Goal: Information Seeking & Learning: Understand process/instructions

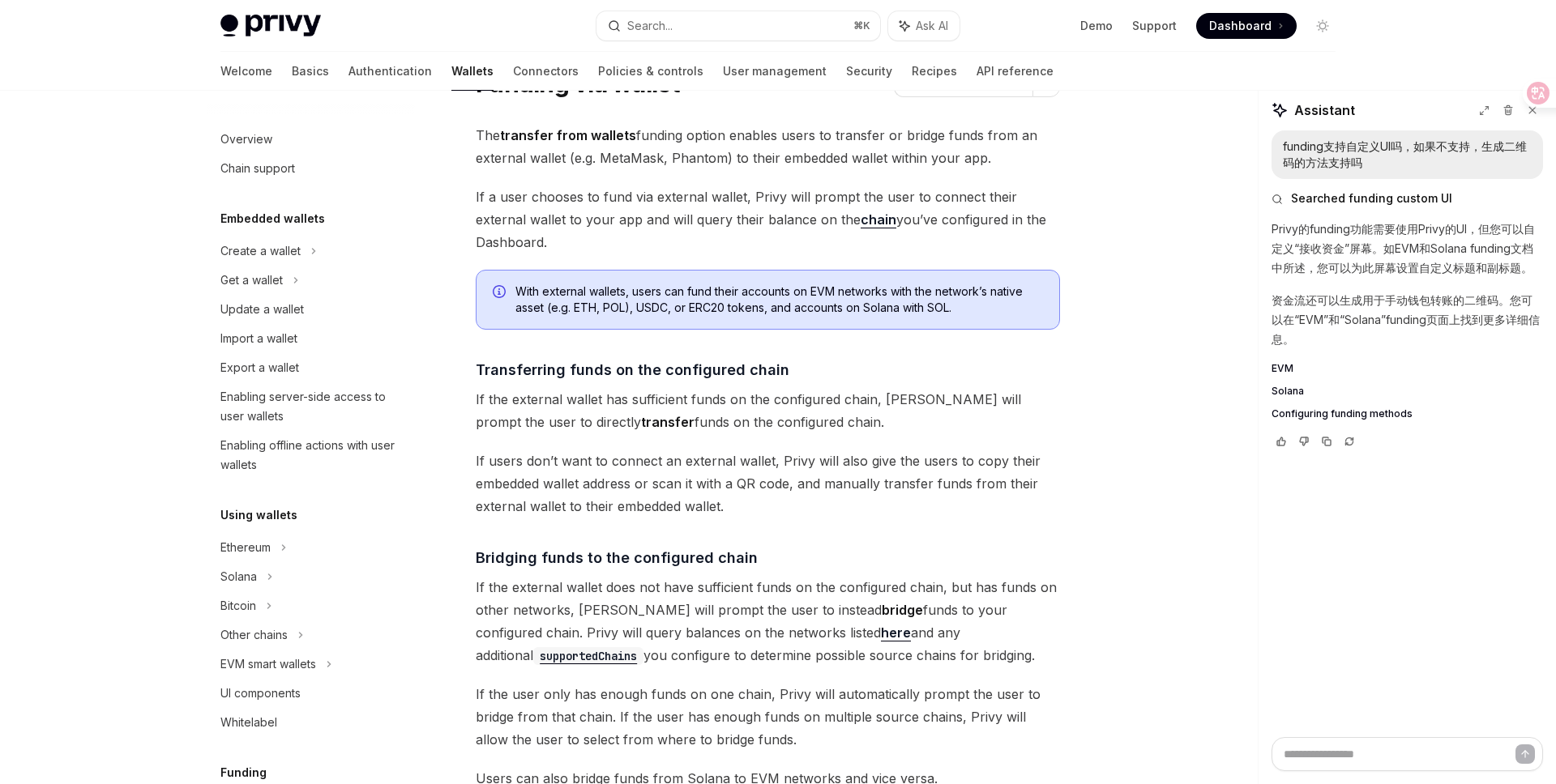
scroll to position [641, 0]
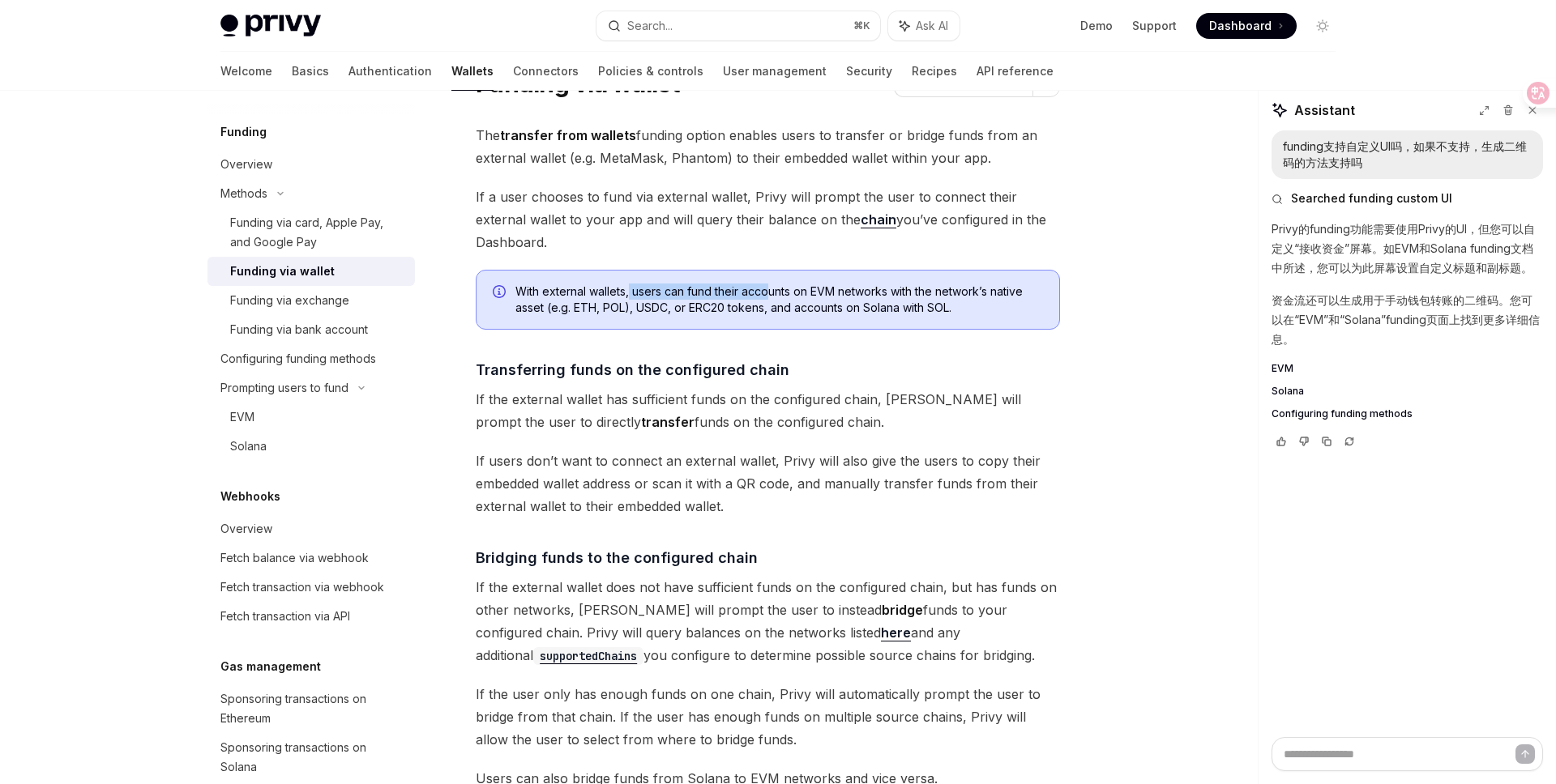
drag, startPoint x: 629, startPoint y: 292, endPoint x: 769, endPoint y: 296, distance: 140.1
click at [769, 296] on span "With external wallets, users can fund their accounts on EVM networks with the n…" at bounding box center [778, 300] width 527 height 33
click at [800, 292] on span "With external wallets, users can fund their accounts on EVM networks with the n…" at bounding box center [778, 300] width 527 height 33
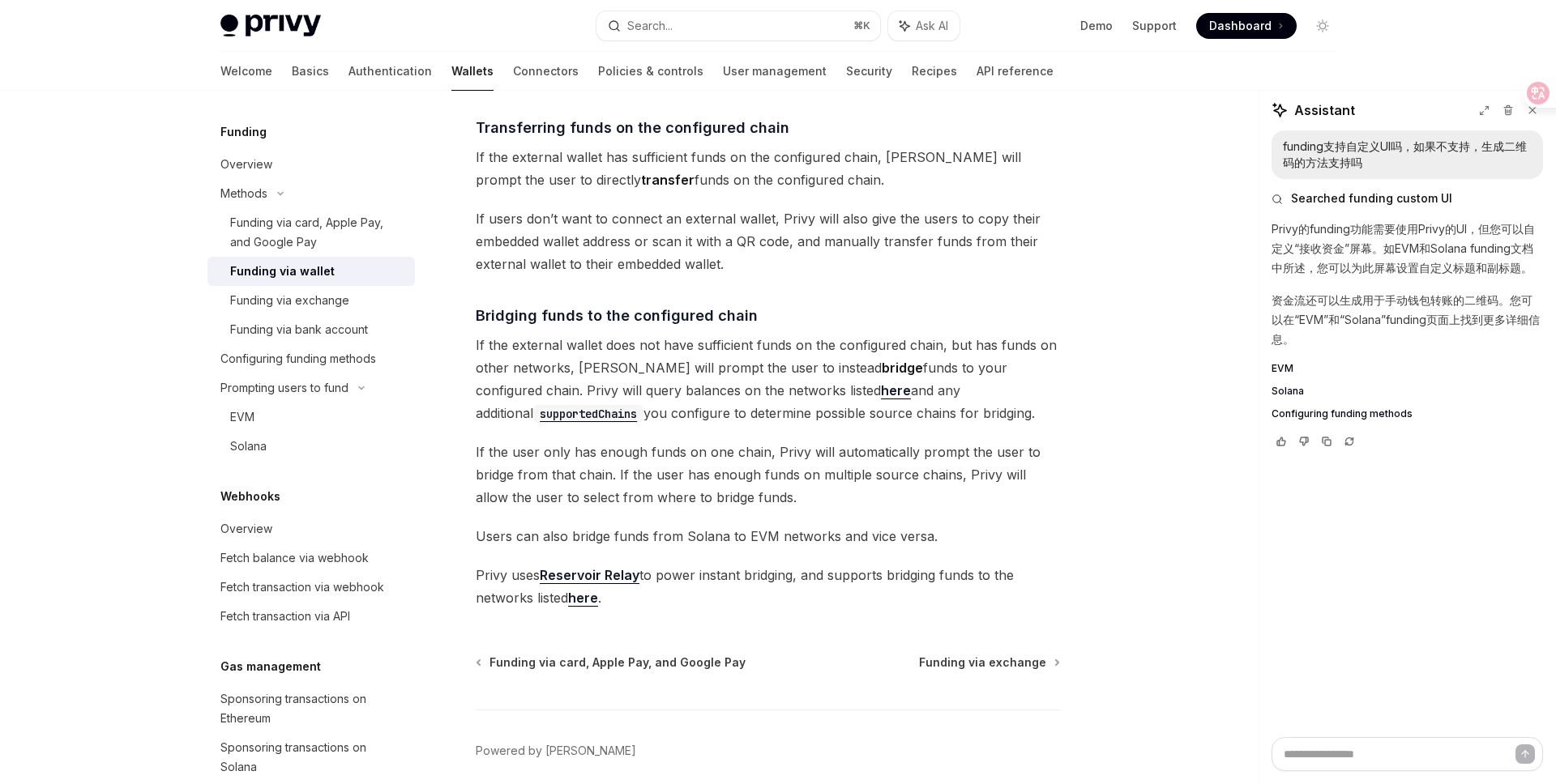
scroll to position [324, 0]
click at [643, 402] on code "supportedChains" at bounding box center [588, 411] width 110 height 18
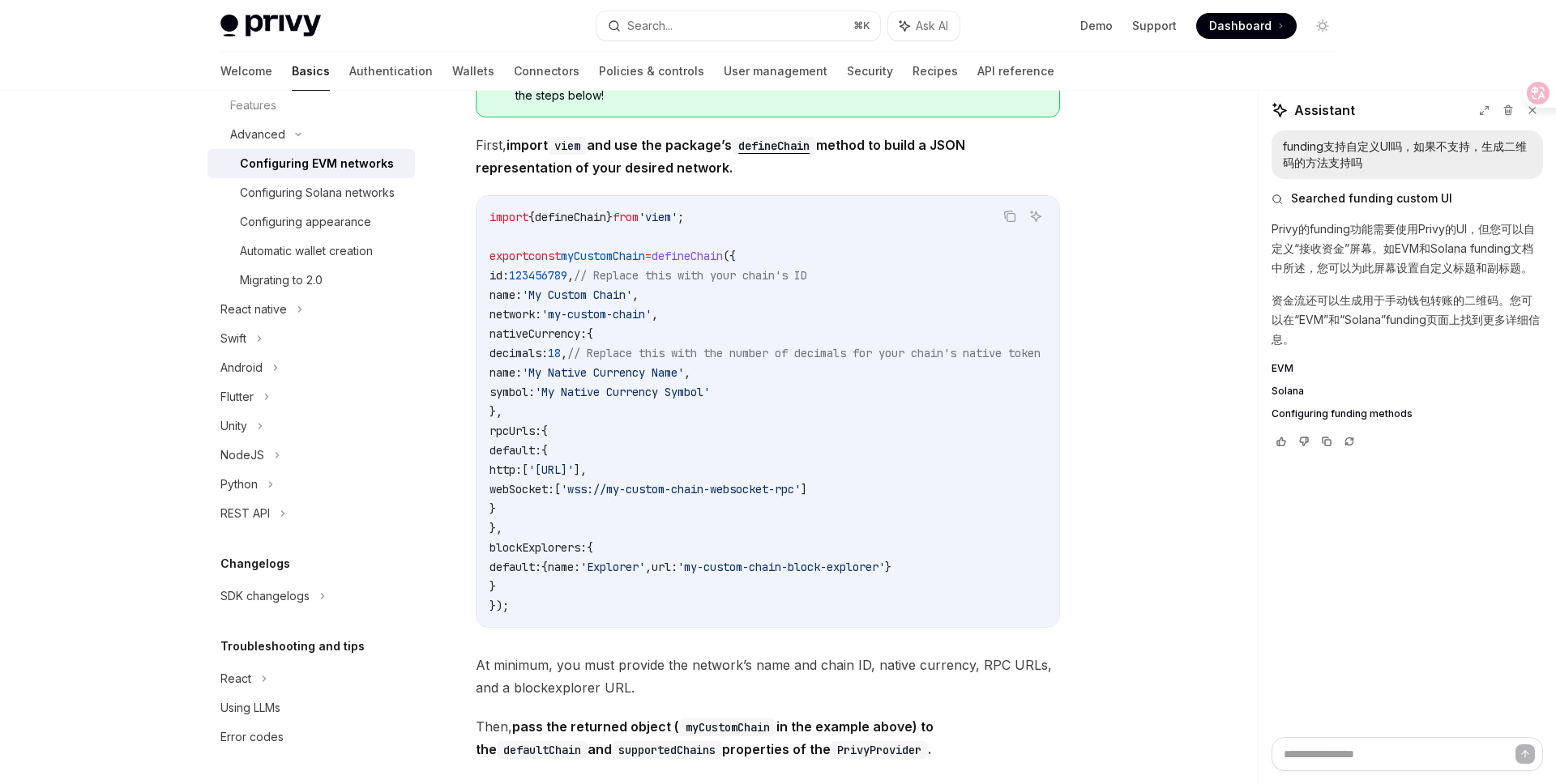
scroll to position [2788, 0]
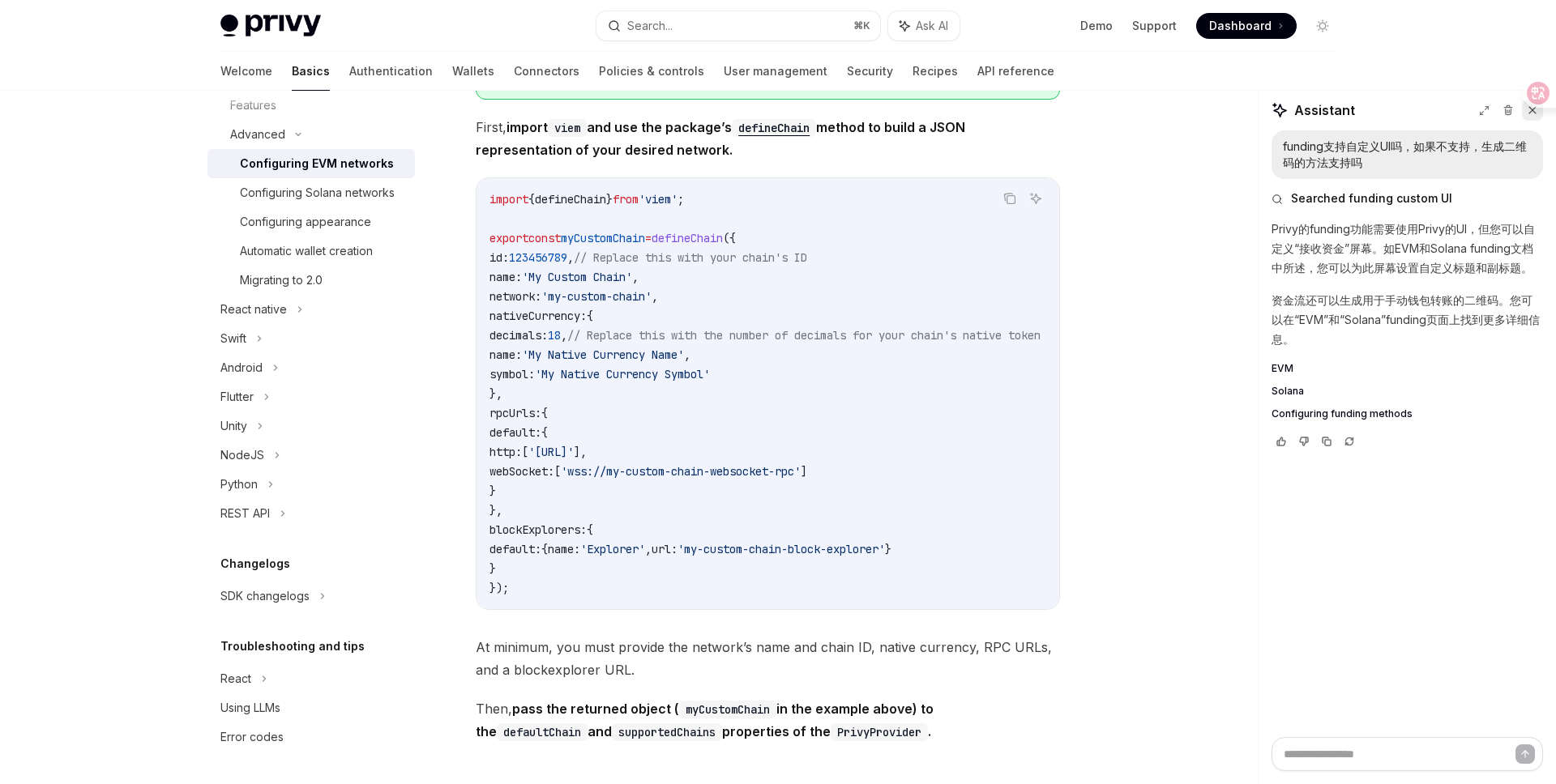
click at [1531, 114] on icon at bounding box center [1531, 110] width 11 height 11
type textarea "*"
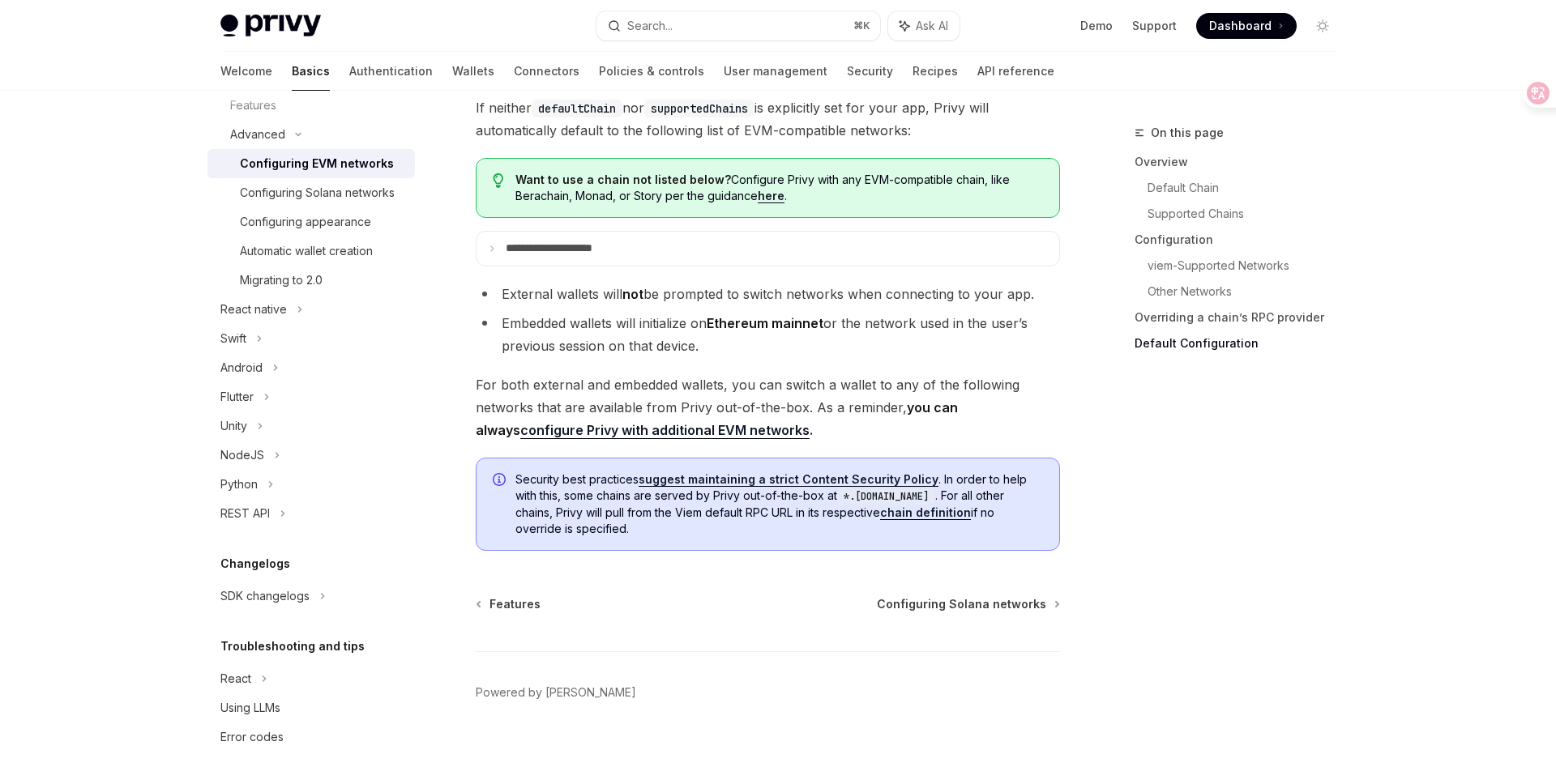
scroll to position [4082, 0]
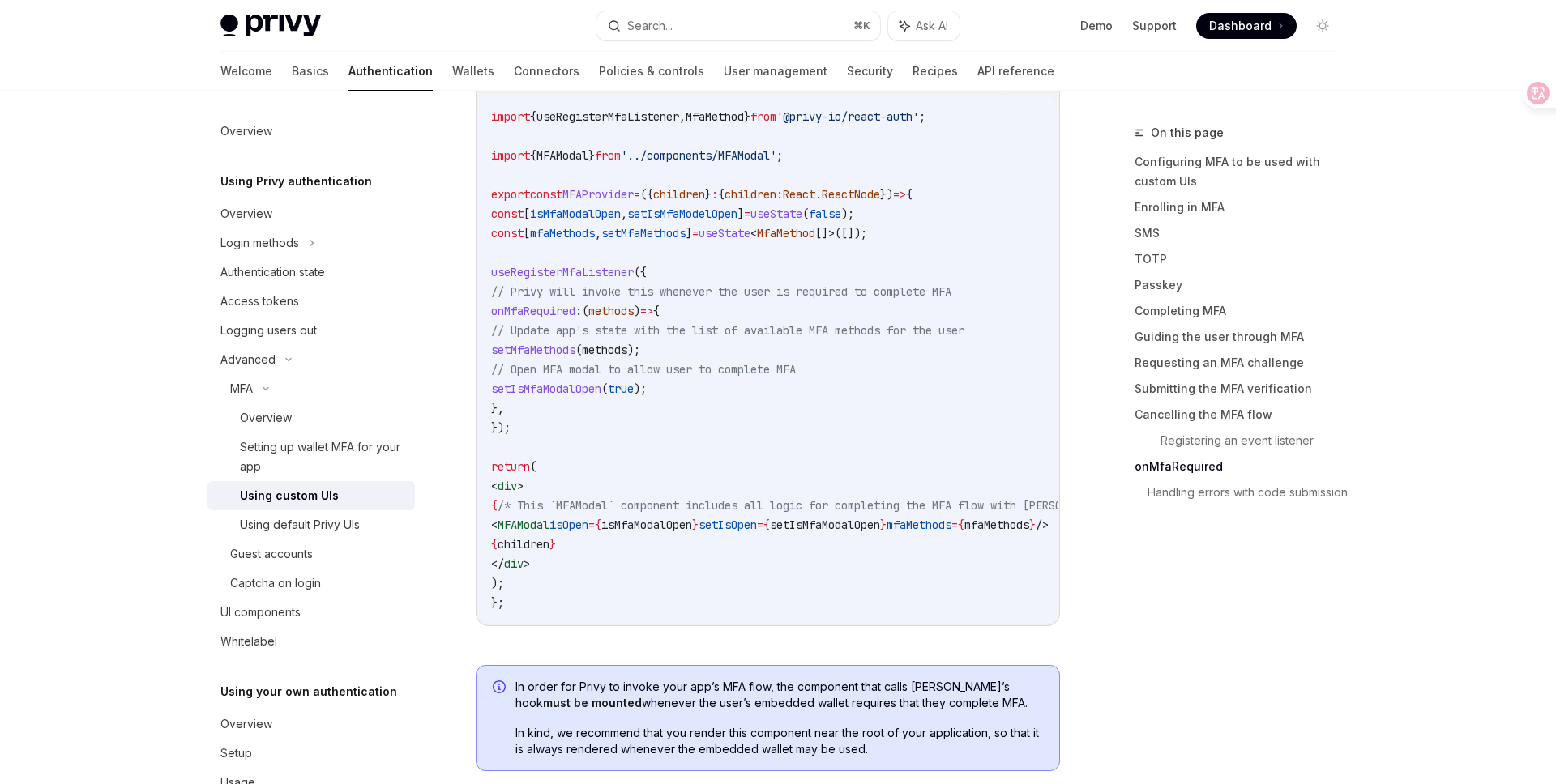
scroll to position [5890, 0]
click at [1192, 317] on link "Completing MFA" at bounding box center [1241, 310] width 214 height 26
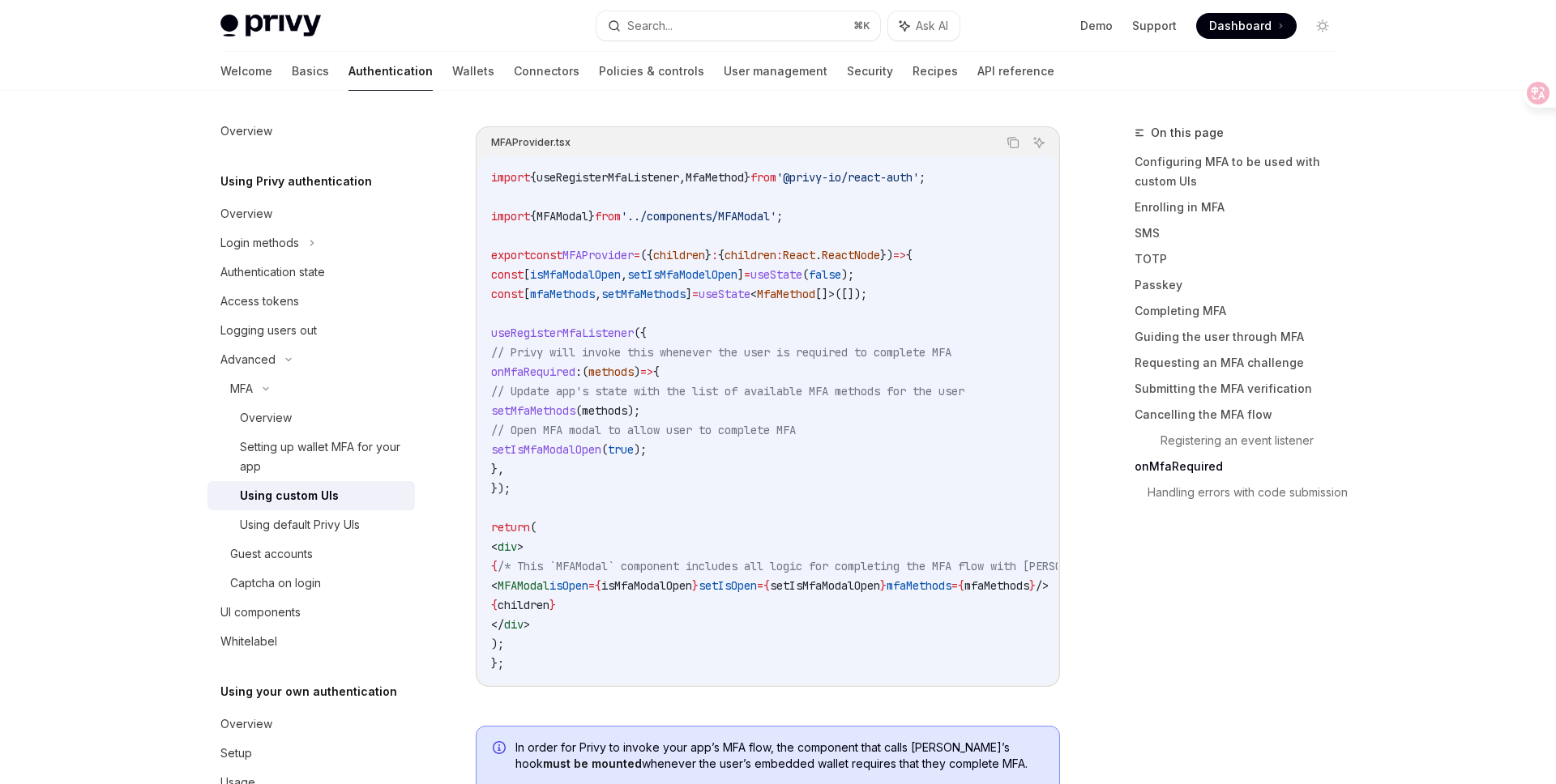
scroll to position [5828, 0]
